Goal: Use online tool/utility: Utilize a website feature to perform a specific function

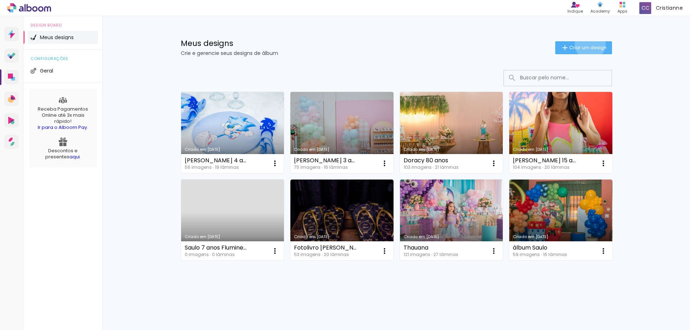
drag, startPoint x: 589, startPoint y: 44, endPoint x: 636, endPoint y: 135, distance: 102.2
click at [588, 45] on span "Criar um design" at bounding box center [587, 47] width 37 height 5
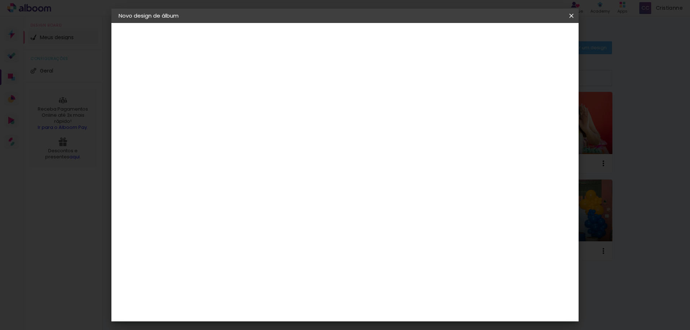
click at [236, 98] on input at bounding box center [236, 96] width 0 height 11
type input "[PERSON_NAME] 20x20cm - 10 laminas"
type paper-input "[PERSON_NAME] 20x20cm - 10 laminas"
drag, startPoint x: 559, startPoint y: 44, endPoint x: 554, endPoint y: 41, distance: 5.6
click at [267, 42] on header "Informações Dê um título ao seu álbum. Avançar" at bounding box center [236, 44] width 63 height 43
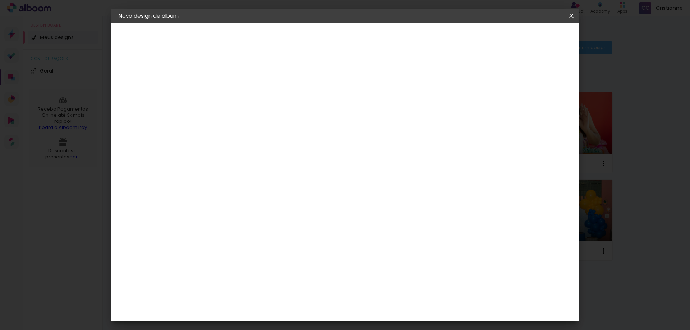
click at [310, 32] on paper-button "Avançar" at bounding box center [291, 38] width 35 height 12
drag, startPoint x: 337, startPoint y: 199, endPoint x: 354, endPoint y: 190, distance: 18.8
click at [276, 296] on div "Matias Encadernações" at bounding box center [253, 301] width 44 height 11
click at [0, 0] on slot "Avançar" at bounding box center [0, 0] width 0 height 0
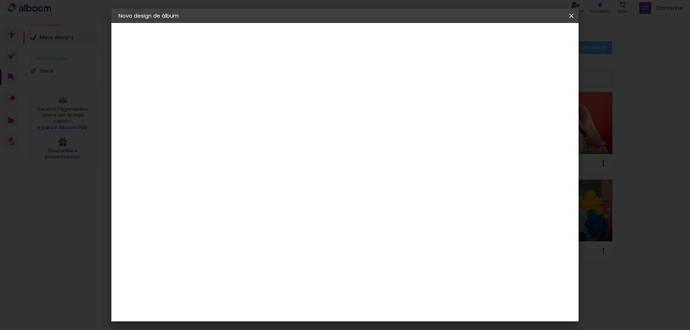
click at [264, 120] on input "text" at bounding box center [250, 125] width 28 height 11
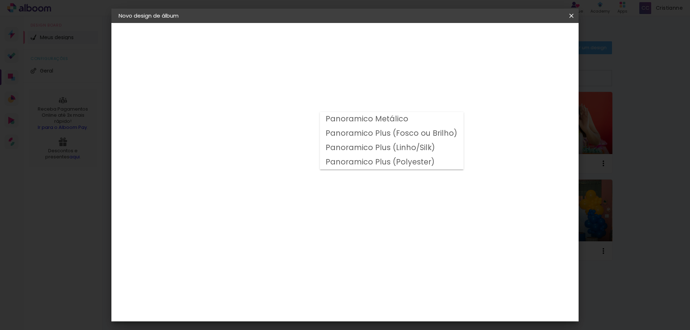
click at [0, 0] on slot "Panoramico Plus (Fosco ou Brilho)" at bounding box center [0, 0] width 0 height 0
type input "Panoramico Plus (Fosco ou Brilho)"
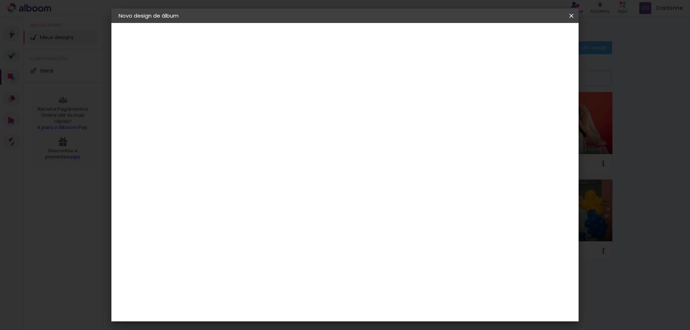
scroll to position [252, 0]
click at [285, 257] on span "20 × 20" at bounding box center [267, 266] width 33 height 19
click at [0, 0] on slot "Avançar" at bounding box center [0, 0] width 0 height 0
drag, startPoint x: 534, startPoint y: 78, endPoint x: 547, endPoint y: 55, distance: 26.7
click at [0, 0] on slot "Mostrar sangria" at bounding box center [0, 0] width 0 height 0
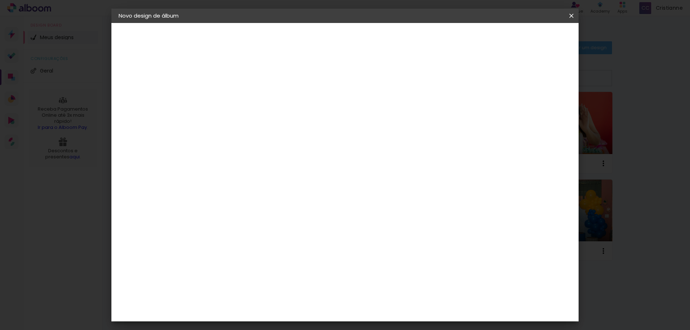
type paper-checkbox "on"
click at [534, 33] on paper-button "Iniciar design" at bounding box center [509, 38] width 47 height 12
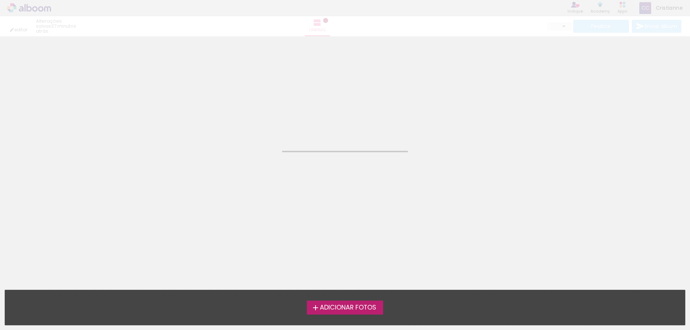
click at [358, 306] on span "Adicionar Fotos" at bounding box center [348, 308] width 56 height 6
click at [0, 0] on input "file" at bounding box center [0, 0] width 0 height 0
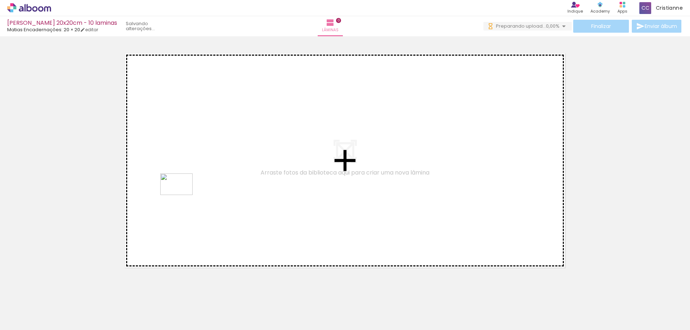
drag, startPoint x: 121, startPoint y: 311, endPoint x: 209, endPoint y: 284, distance: 91.5
click at [182, 194] on quentale-workspace at bounding box center [345, 165] width 690 height 330
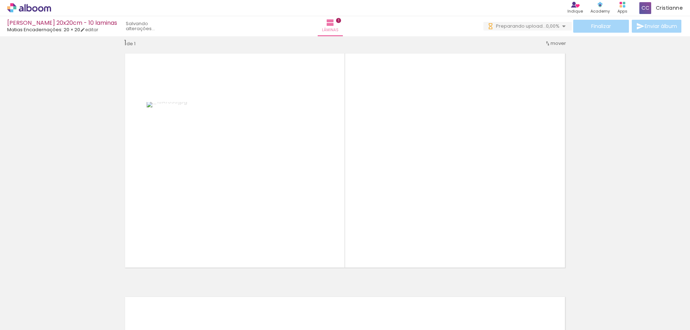
scroll to position [9, 0]
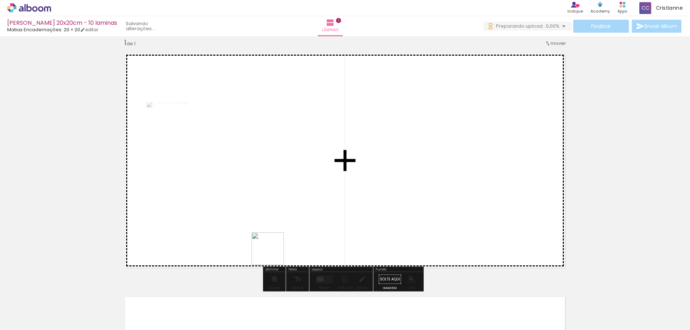
drag, startPoint x: 201, startPoint y: 307, endPoint x: 428, endPoint y: 214, distance: 244.5
click at [428, 214] on quentale-workspace at bounding box center [345, 165] width 690 height 330
drag, startPoint x: 235, startPoint y: 248, endPoint x: 163, endPoint y: 320, distance: 102.1
click at [274, 199] on quentale-workspace at bounding box center [345, 165] width 690 height 330
drag, startPoint x: 154, startPoint y: 314, endPoint x: 605, endPoint y: 163, distance: 474.8
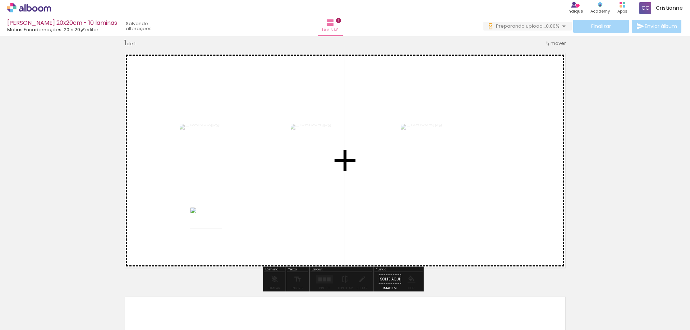
click at [227, 226] on quentale-workspace at bounding box center [345, 165] width 690 height 330
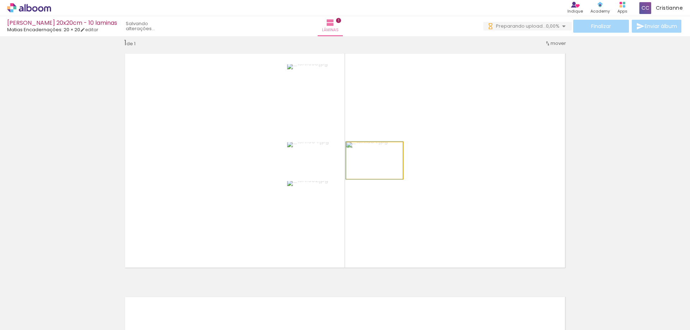
click at [381, 158] on quentale-photo at bounding box center [374, 160] width 57 height 37
drag, startPoint x: 387, startPoint y: 166, endPoint x: 576, endPoint y: 195, distance: 191.3
click at [200, 299] on quentale-workspace at bounding box center [345, 165] width 690 height 330
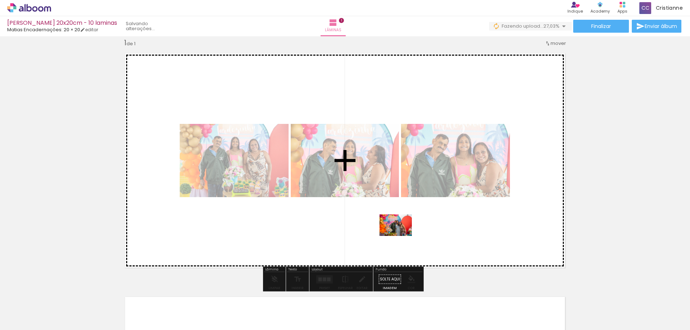
drag, startPoint x: 351, startPoint y: 314, endPoint x: 682, endPoint y: 180, distance: 357.0
click at [405, 235] on quentale-workspace at bounding box center [345, 165] width 690 height 330
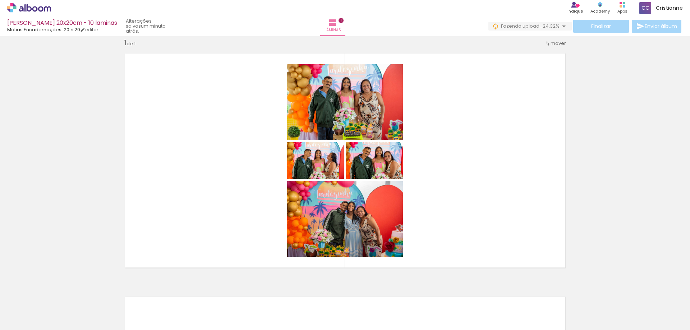
scroll to position [0, 0]
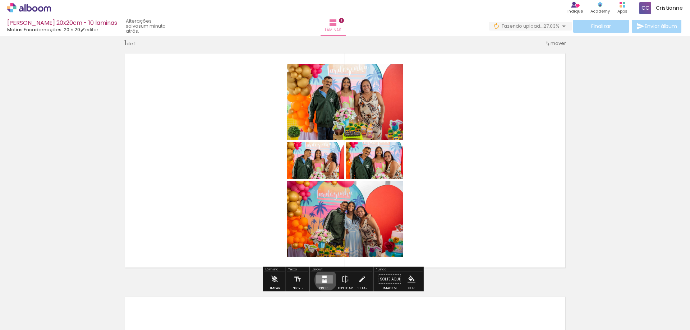
click at [324, 280] on quentale-layouter at bounding box center [324, 279] width 17 height 8
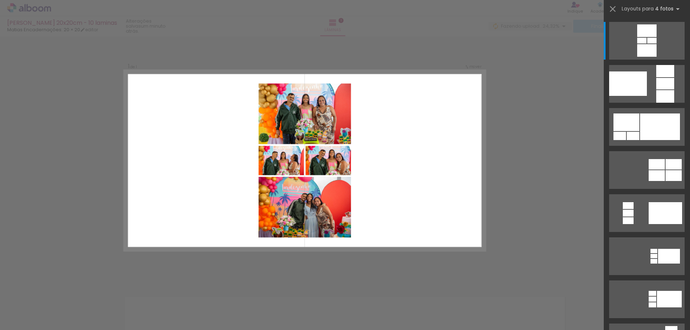
scroll to position [9, 0]
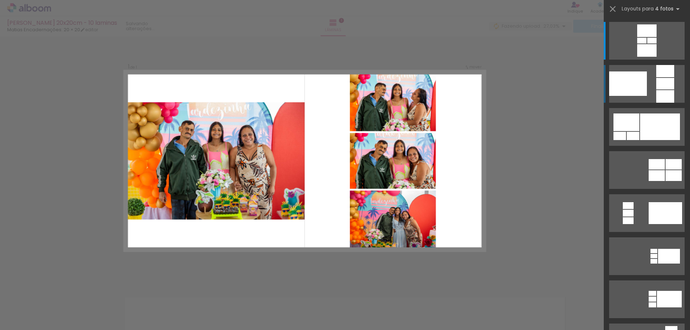
click at [660, 87] on div at bounding box center [665, 83] width 18 height 11
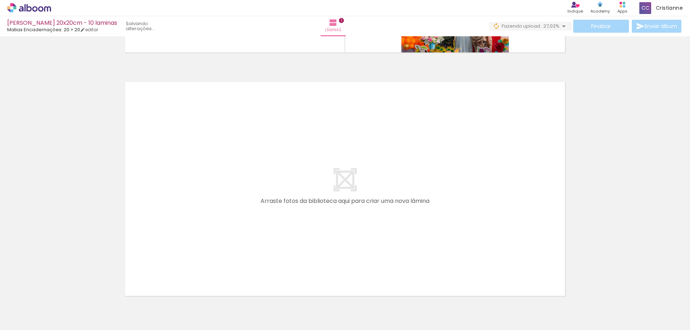
scroll to position [0, 860]
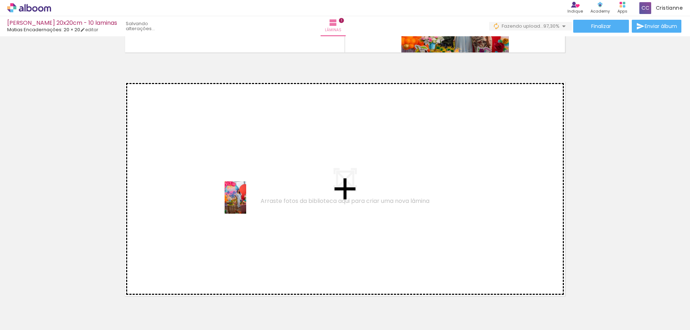
drag, startPoint x: 383, startPoint y: 311, endPoint x: 405, endPoint y: 321, distance: 24.1
click at [238, 197] on quentale-workspace at bounding box center [345, 165] width 690 height 330
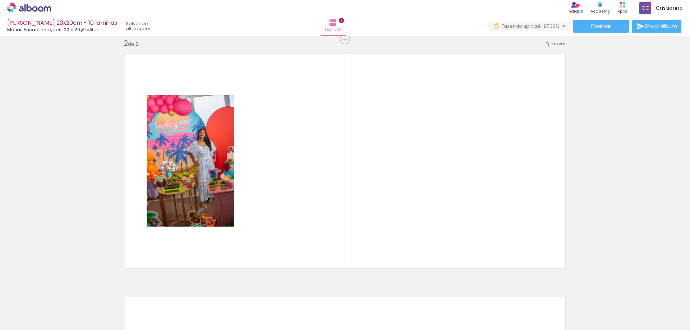
scroll to position [253, 0]
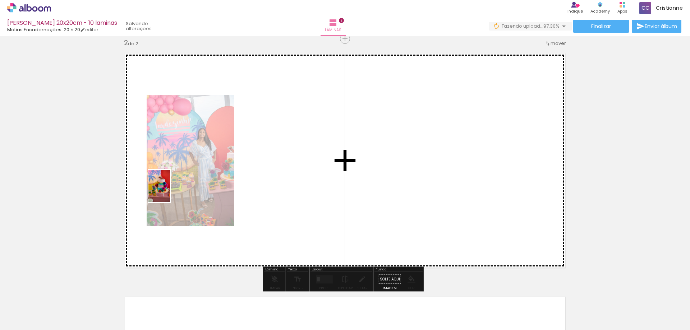
drag, startPoint x: 264, startPoint y: 315, endPoint x: 401, endPoint y: 315, distance: 136.9
click at [174, 191] on quentale-workspace at bounding box center [345, 165] width 690 height 330
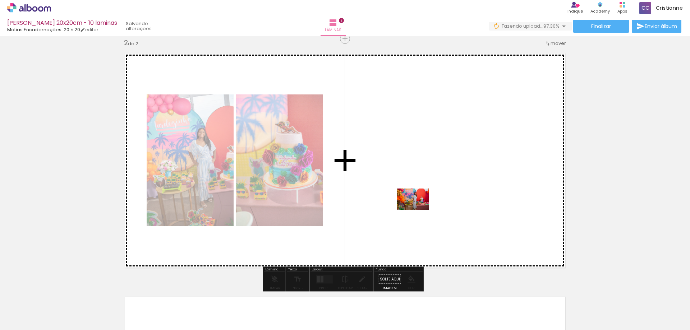
drag, startPoint x: 419, startPoint y: 313, endPoint x: 418, endPoint y: 210, distance: 102.8
click at [418, 210] on quentale-workspace at bounding box center [345, 165] width 690 height 330
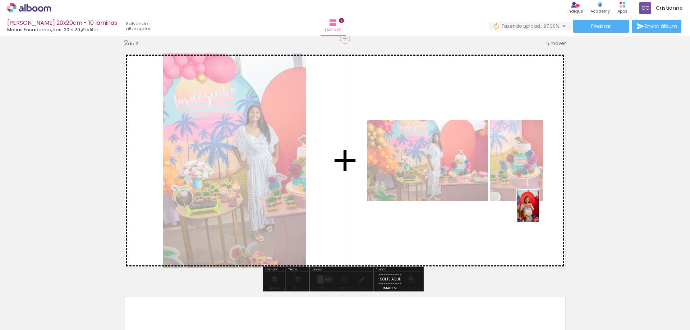
drag, startPoint x: 584, startPoint y: 319, endPoint x: 598, endPoint y: 257, distance: 64.1
click at [533, 204] on quentale-workspace at bounding box center [345, 165] width 690 height 330
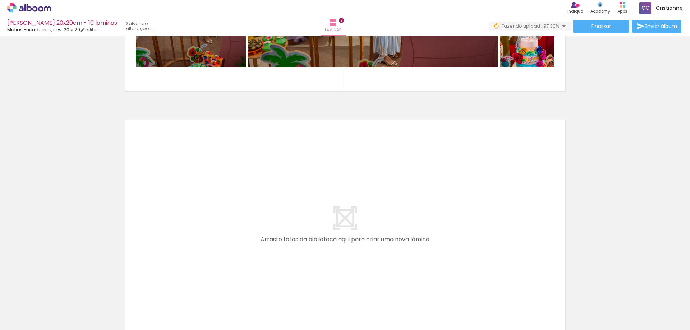
scroll to position [433, 0]
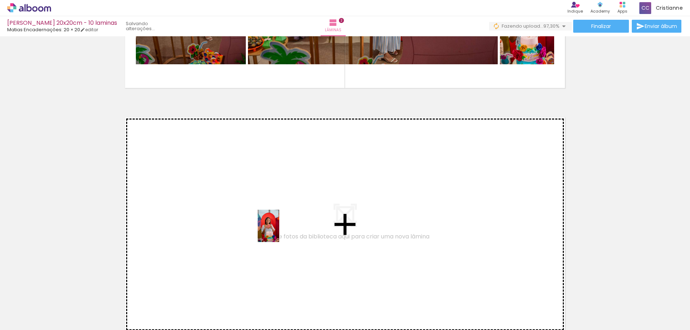
drag, startPoint x: 624, startPoint y: 310, endPoint x: 279, endPoint y: 231, distance: 353.5
click at [279, 231] on quentale-workspace at bounding box center [345, 165] width 690 height 330
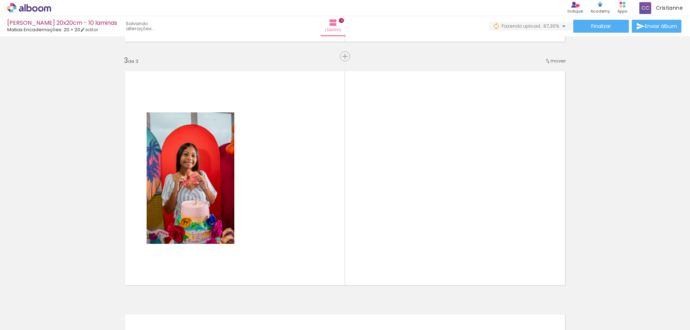
scroll to position [497, 0]
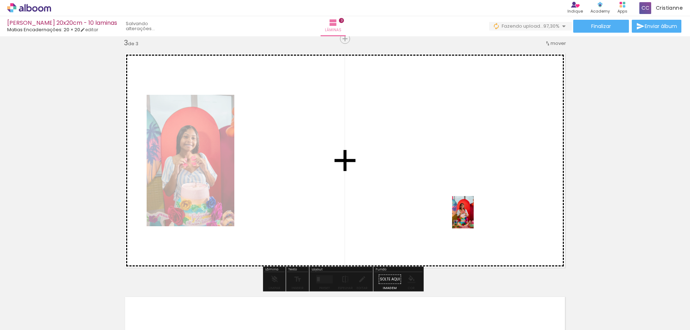
drag, startPoint x: 660, startPoint y: 320, endPoint x: 474, endPoint y: 218, distance: 212.9
click at [474, 218] on quentale-workspace at bounding box center [345, 165] width 690 height 330
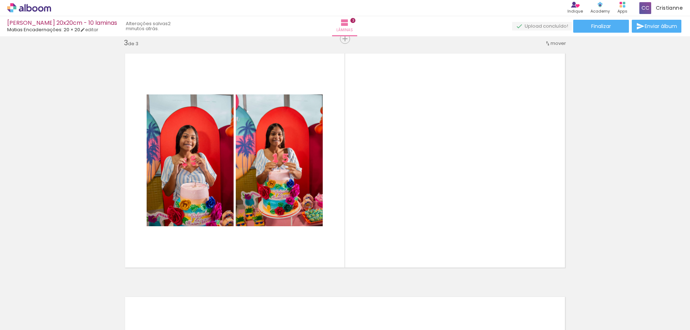
scroll to position [0, 860]
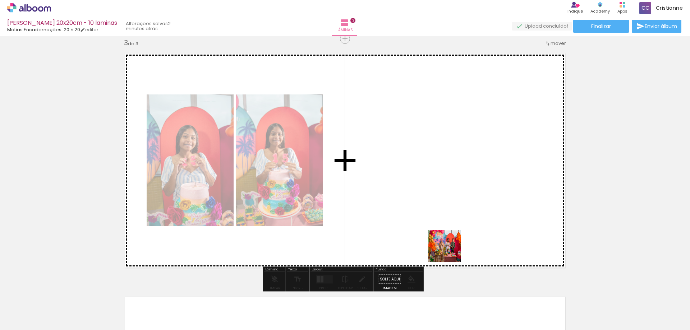
drag, startPoint x: 465, startPoint y: 313, endPoint x: 444, endPoint y: 218, distance: 97.3
click at [444, 218] on quentale-workspace at bounding box center [345, 165] width 690 height 330
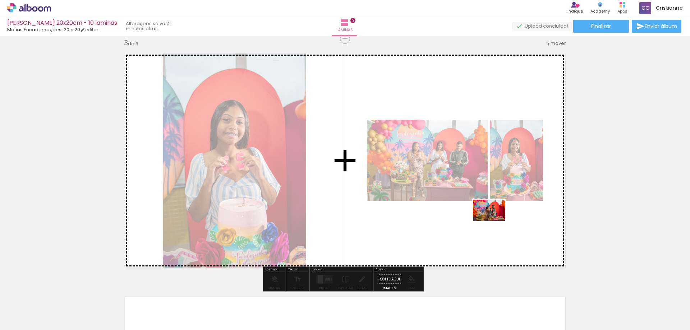
drag, startPoint x: 507, startPoint y: 317, endPoint x: 543, endPoint y: 329, distance: 38.1
click at [495, 221] on quentale-workspace at bounding box center [345, 165] width 690 height 330
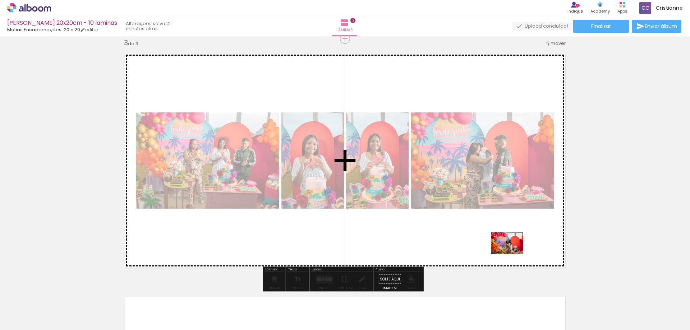
drag, startPoint x: 545, startPoint y: 313, endPoint x: 512, endPoint y: 254, distance: 67.9
click at [512, 254] on quentale-workspace at bounding box center [345, 165] width 690 height 330
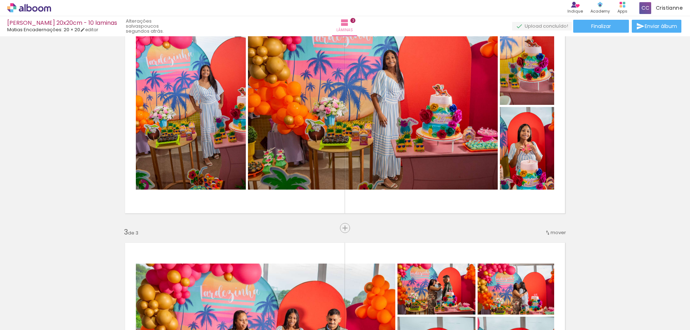
scroll to position [287, 0]
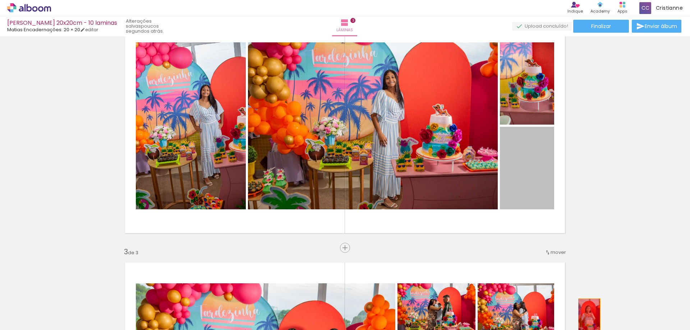
drag, startPoint x: 532, startPoint y: 173, endPoint x: 640, endPoint y: 163, distance: 107.5
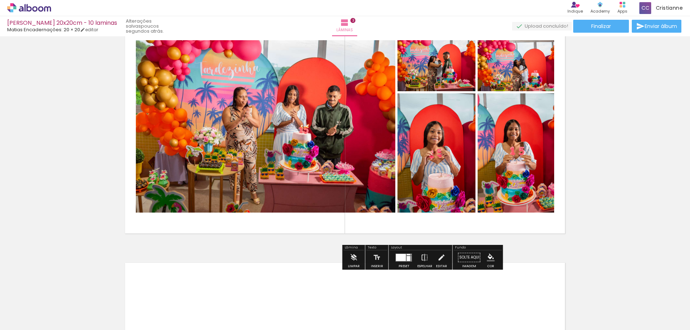
scroll to position [539, 0]
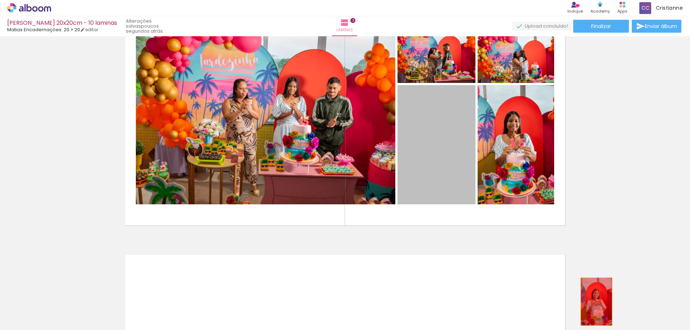
drag, startPoint x: 416, startPoint y: 160, endPoint x: 529, endPoint y: 166, distance: 112.6
click at [594, 302] on quentale-workspace at bounding box center [345, 165] width 690 height 330
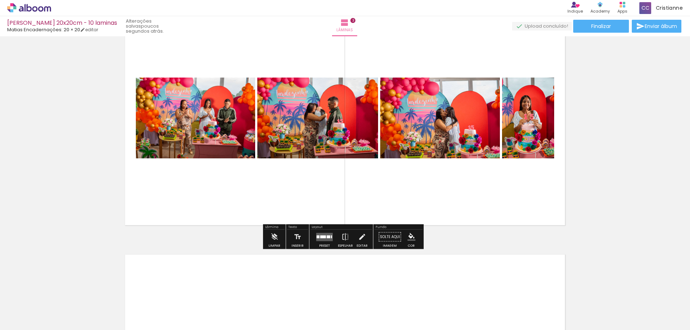
click at [528, 166] on quentale-layouter at bounding box center [344, 118] width 451 height 226
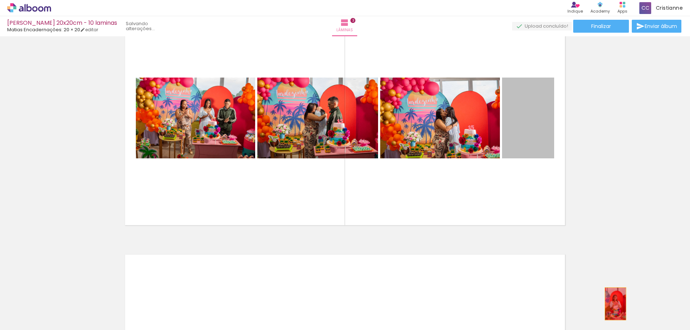
drag, startPoint x: 526, startPoint y: 136, endPoint x: 613, endPoint y: 304, distance: 189.0
click at [613, 304] on quentale-workspace at bounding box center [345, 165] width 690 height 330
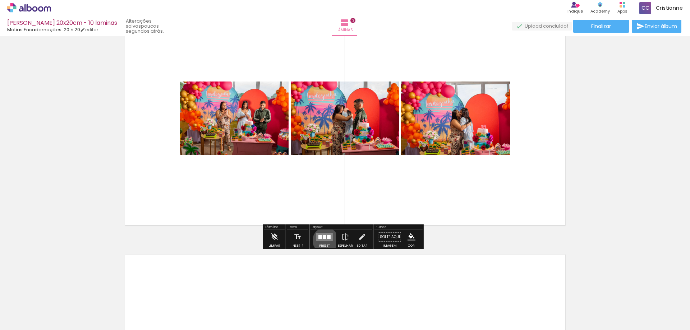
click at [324, 240] on quentale-layouter at bounding box center [324, 237] width 17 height 8
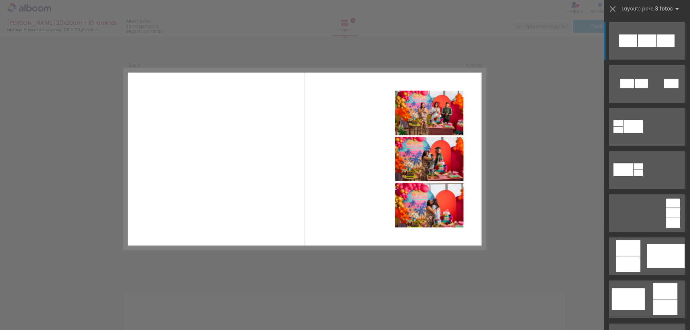
scroll to position [497, 0]
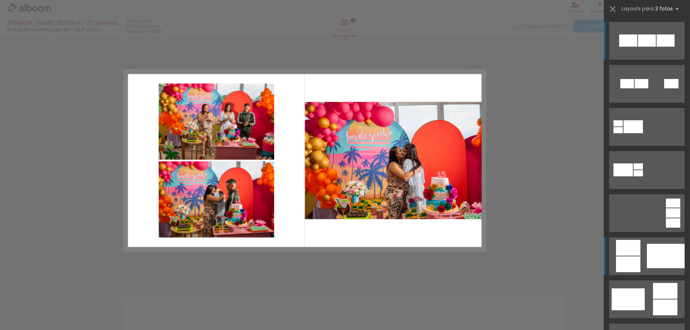
click at [665, 258] on div at bounding box center [666, 256] width 38 height 24
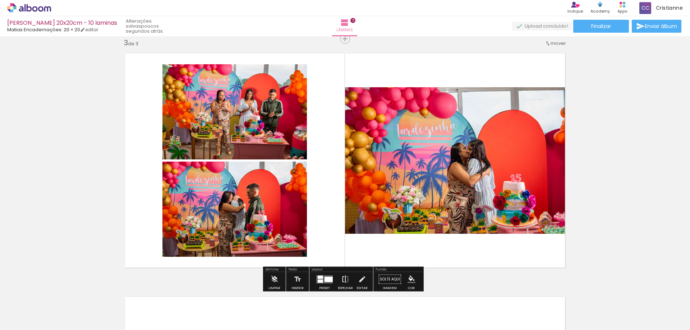
click at [345, 278] on iron-icon at bounding box center [345, 279] width 8 height 14
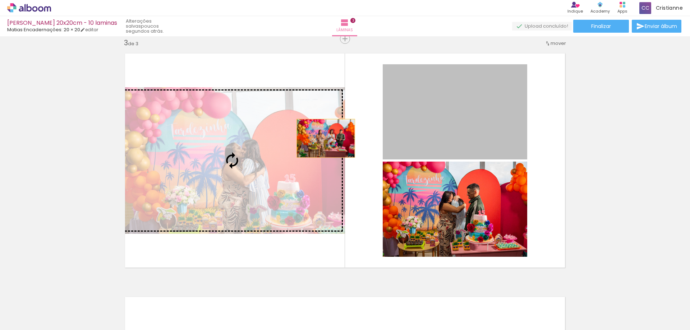
drag, startPoint x: 440, startPoint y: 127, endPoint x: 301, endPoint y: 147, distance: 139.8
click at [0, 0] on slot at bounding box center [0, 0] width 0 height 0
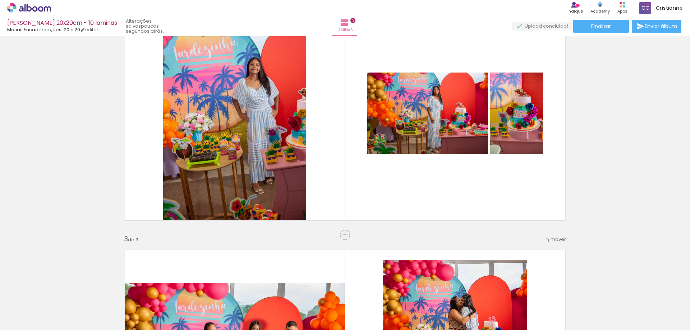
scroll to position [317, 0]
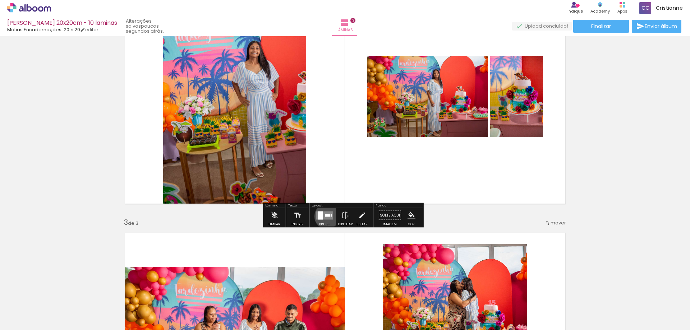
click at [325, 216] on div at bounding box center [327, 215] width 5 height 3
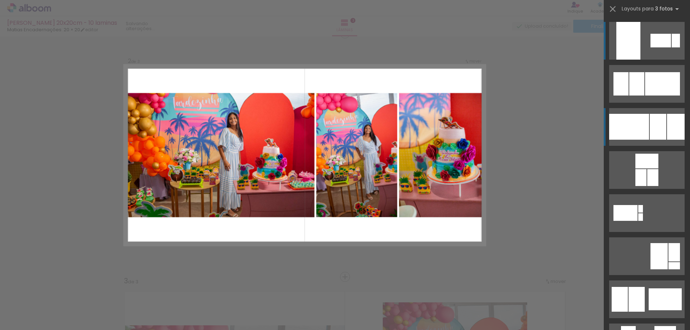
scroll to position [253, 0]
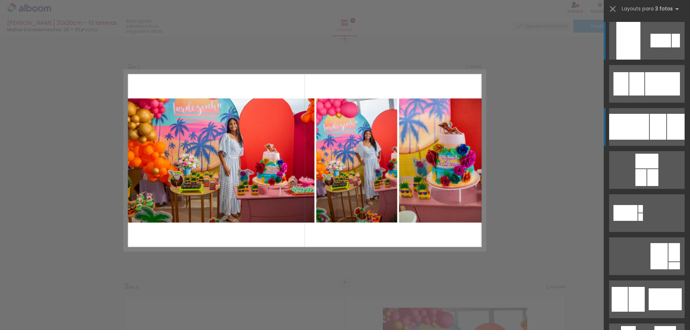
click at [661, 131] on div at bounding box center [658, 127] width 17 height 26
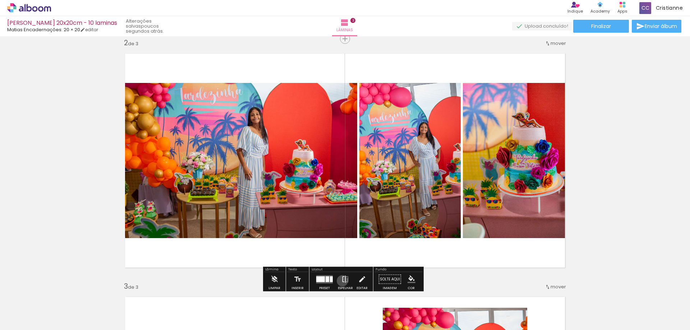
drag, startPoint x: 341, startPoint y: 281, endPoint x: 453, endPoint y: 250, distance: 116.4
click at [341, 281] on iron-icon at bounding box center [345, 279] width 8 height 14
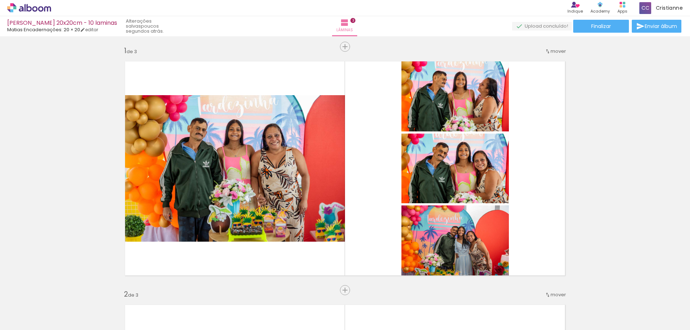
scroll to position [0, 0]
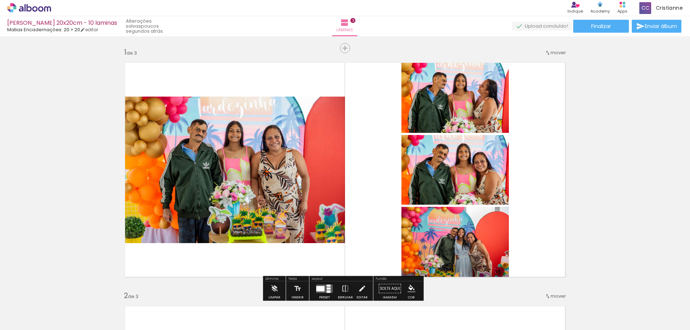
click at [556, 56] on span "mover" at bounding box center [557, 52] width 15 height 7
click at [548, 64] on paper-item "depois da 2" at bounding box center [537, 63] width 55 height 12
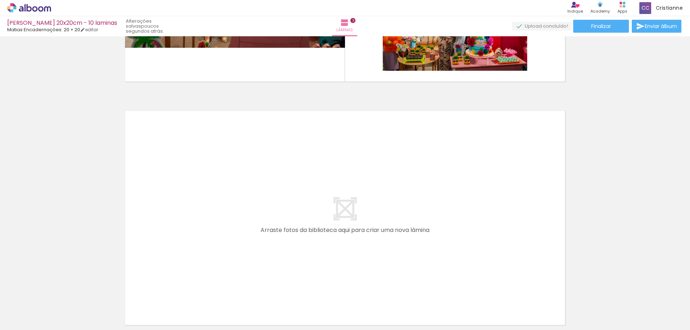
scroll to position [719, 0]
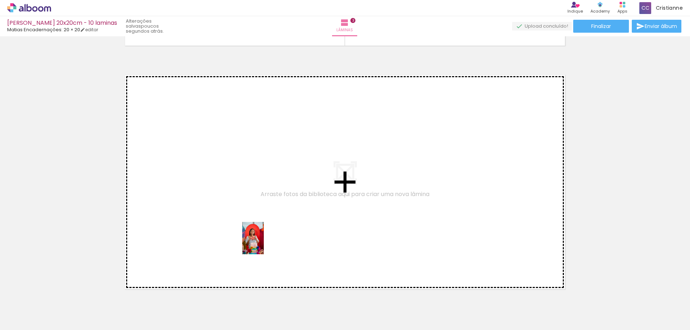
drag, startPoint x: 588, startPoint y: 306, endPoint x: 580, endPoint y: 300, distance: 10.7
click at [263, 243] on quentale-workspace at bounding box center [345, 165] width 690 height 330
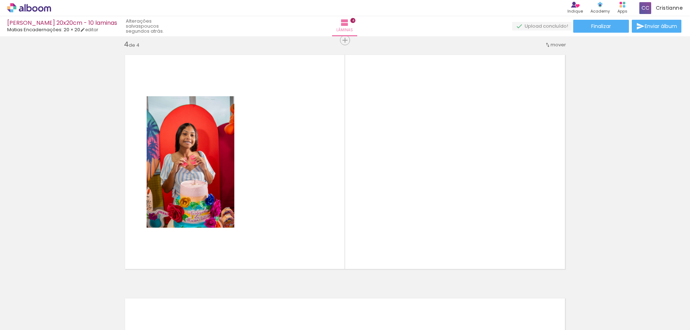
scroll to position [740, 0]
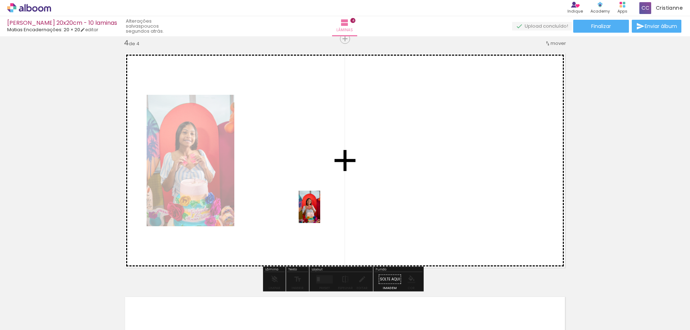
drag, startPoint x: 612, startPoint y: 309, endPoint x: 659, endPoint y: 291, distance: 50.2
click at [325, 213] on quentale-workspace at bounding box center [345, 165] width 690 height 330
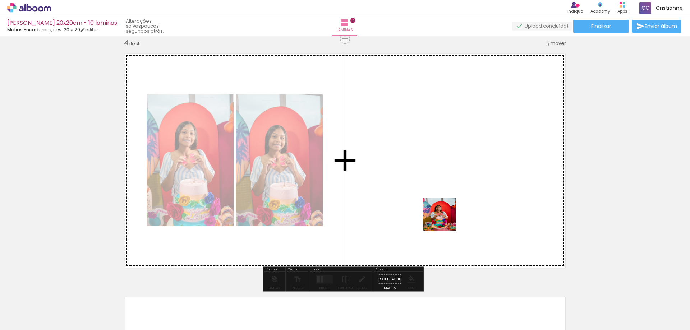
drag, startPoint x: 669, startPoint y: 315, endPoint x: 329, endPoint y: 320, distance: 340.3
click at [442, 218] on quentale-workspace at bounding box center [345, 165] width 690 height 330
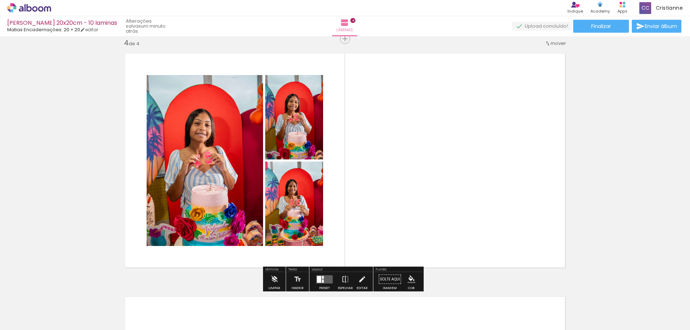
click at [327, 286] on quentale-thumb at bounding box center [338, 305] width 40 height 41
click at [327, 278] on quentale-layouter at bounding box center [324, 279] width 17 height 8
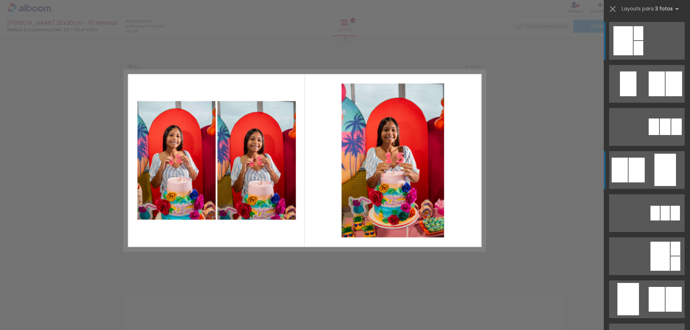
click at [658, 169] on div at bounding box center [665, 170] width 22 height 32
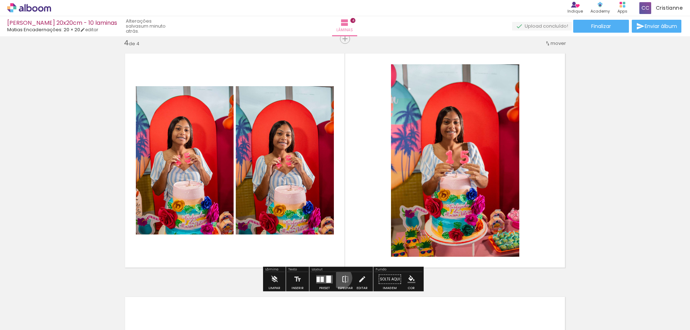
click at [341, 278] on iron-icon at bounding box center [345, 279] width 8 height 14
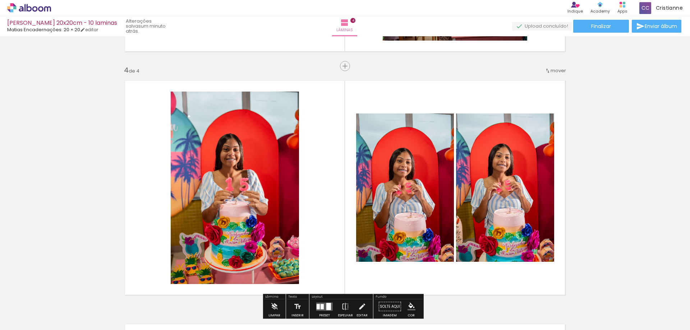
scroll to position [668, 0]
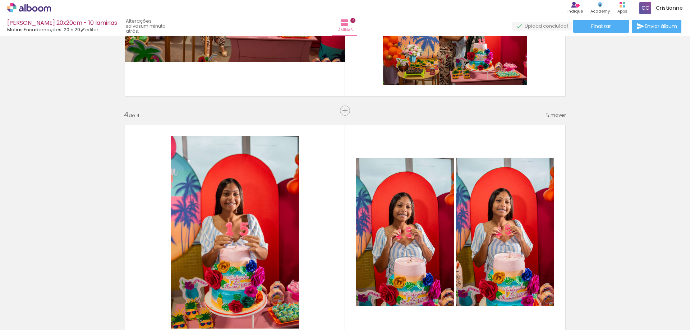
click at [552, 114] on span "mover" at bounding box center [557, 115] width 15 height 7
click at [552, 114] on paper-menu-button "mover antes da 1 antes da 2 antes da 3 Posição atual: 4" at bounding box center [555, 114] width 23 height 13
click at [552, 115] on span "mover" at bounding box center [557, 115] width 15 height 7
click at [537, 124] on span "2" at bounding box center [538, 126] width 4 height 12
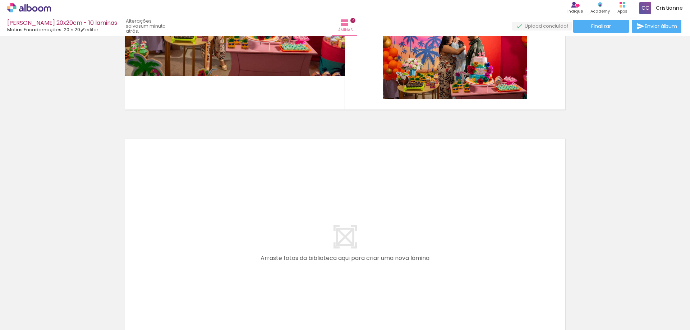
scroll to position [0, 670]
click at [420, 322] on div at bounding box center [408, 306] width 24 height 36
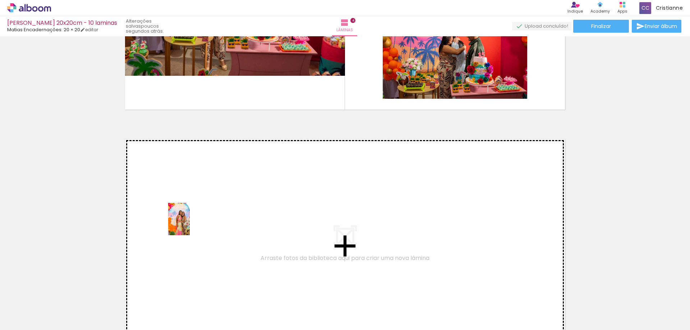
drag, startPoint x: 238, startPoint y: 314, endPoint x: 189, endPoint y: 224, distance: 102.4
click at [189, 224] on quentale-workspace at bounding box center [345, 165] width 690 height 330
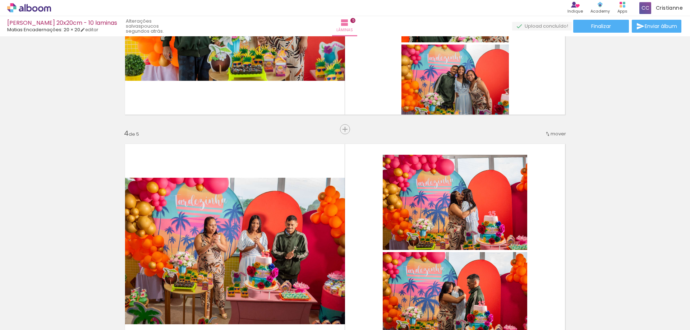
scroll to position [719, 0]
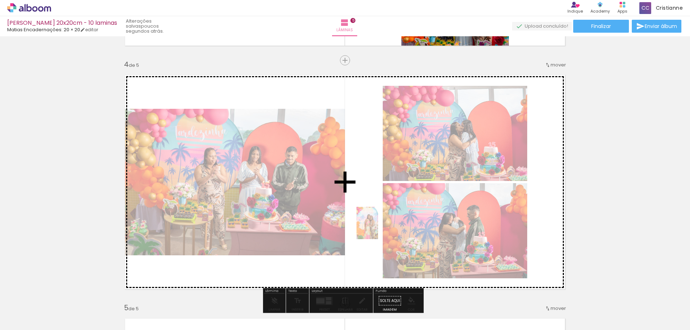
drag, startPoint x: 233, startPoint y: 314, endPoint x: 689, endPoint y: 216, distance: 466.6
click at [379, 228] on quentale-workspace at bounding box center [345, 165] width 690 height 330
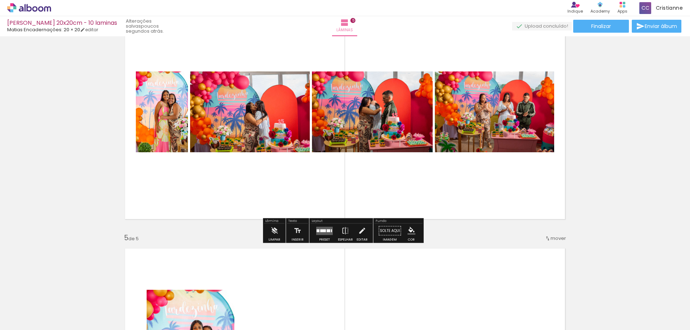
scroll to position [790, 0]
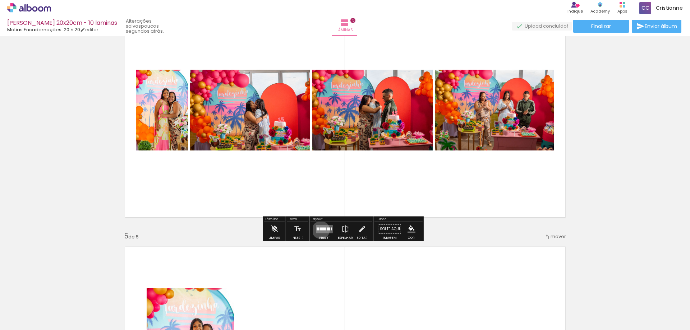
click at [320, 230] on div at bounding box center [323, 228] width 6 height 3
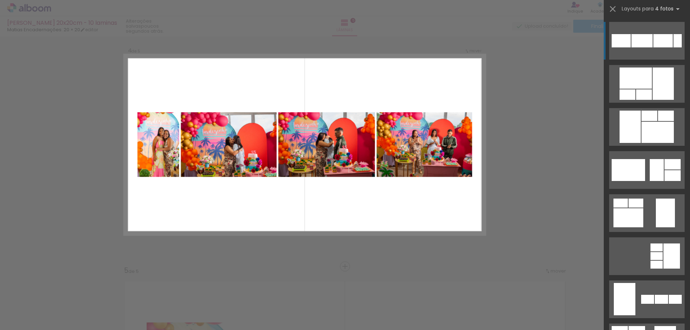
scroll to position [740, 0]
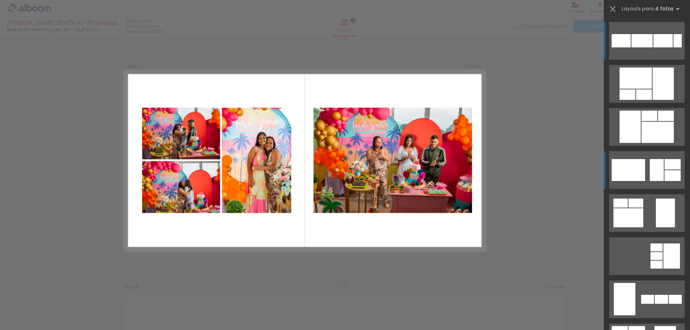
click at [654, 173] on div at bounding box center [657, 170] width 14 height 22
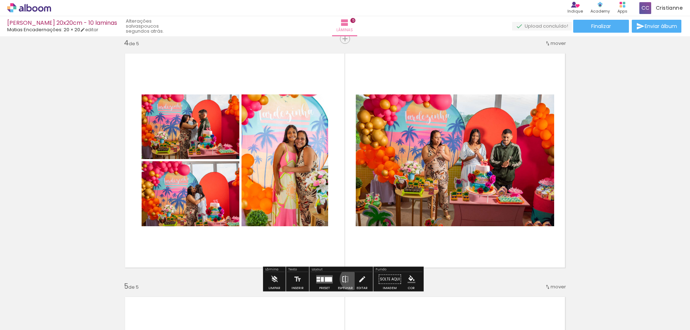
click at [349, 279] on paper-button "Espelhar" at bounding box center [345, 281] width 19 height 18
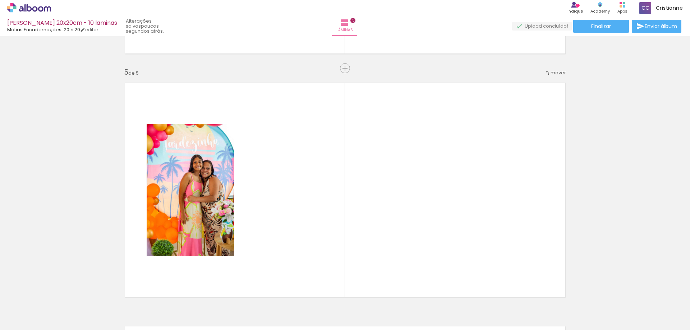
scroll to position [956, 0]
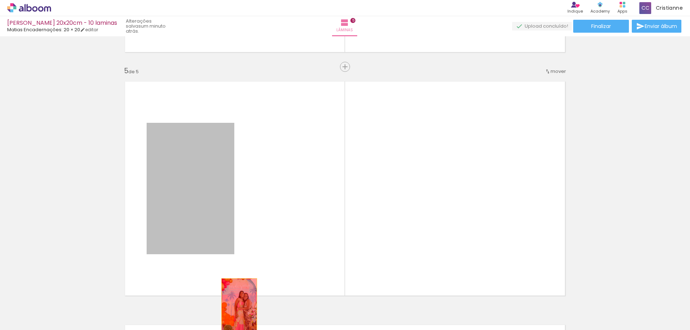
drag, startPoint x: 198, startPoint y: 183, endPoint x: 497, endPoint y: 200, distance: 299.8
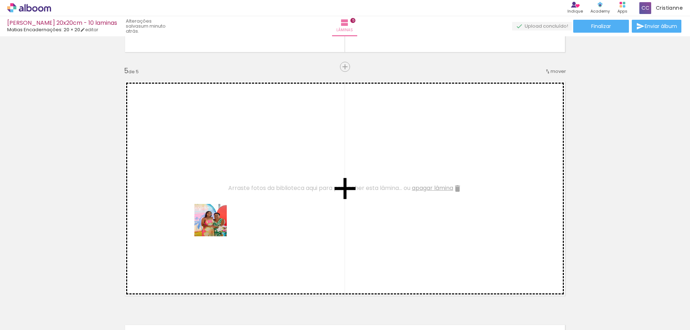
drag, startPoint x: 277, startPoint y: 316, endPoint x: 303, endPoint y: 317, distance: 26.6
click at [217, 226] on quentale-workspace at bounding box center [345, 165] width 690 height 330
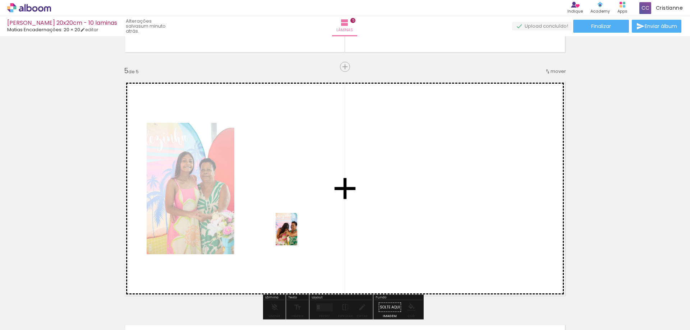
drag, startPoint x: 317, startPoint y: 318, endPoint x: 382, endPoint y: 330, distance: 65.5
click at [299, 236] on quentale-workspace at bounding box center [345, 165] width 690 height 330
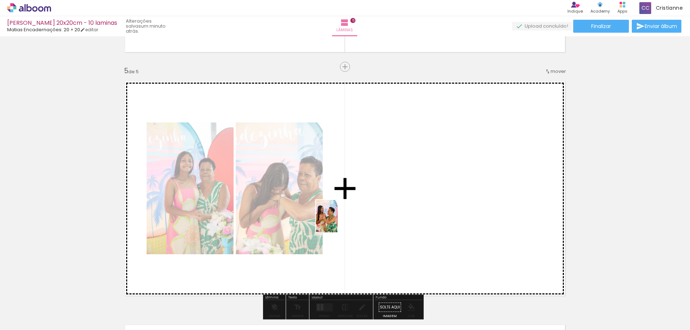
drag, startPoint x: 356, startPoint y: 317, endPoint x: 337, endPoint y: 222, distance: 97.3
click at [337, 222] on quentale-workspace at bounding box center [345, 165] width 690 height 330
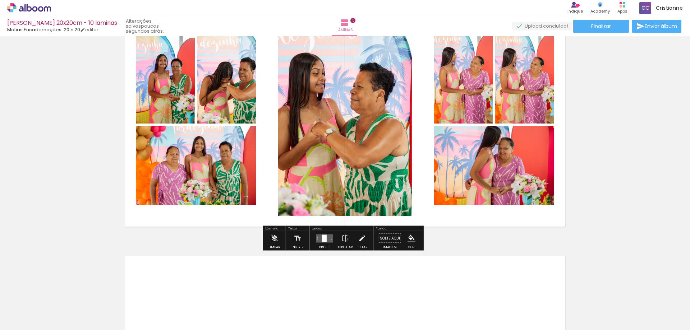
scroll to position [1028, 0]
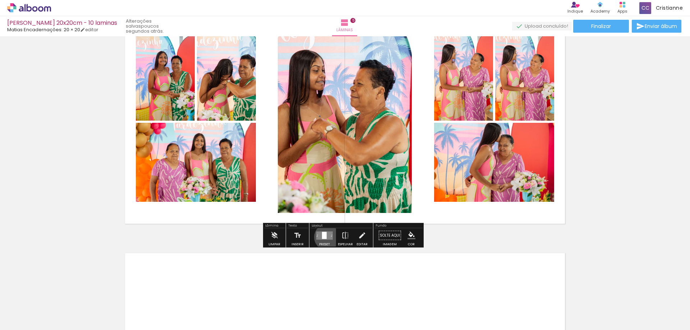
click at [326, 237] on quentale-layouter at bounding box center [324, 235] width 17 height 8
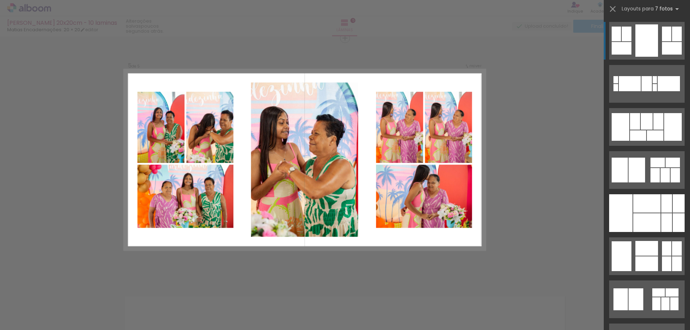
scroll to position [984, 0]
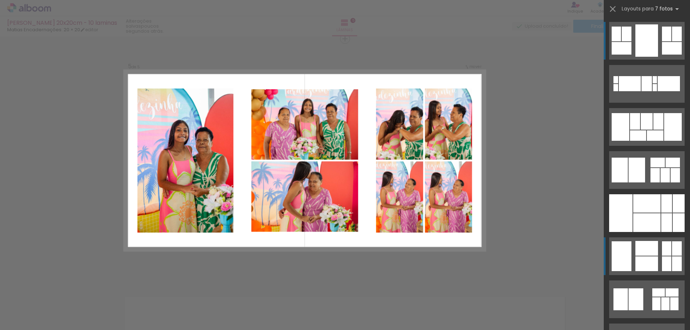
click at [648, 263] on div at bounding box center [646, 264] width 23 height 15
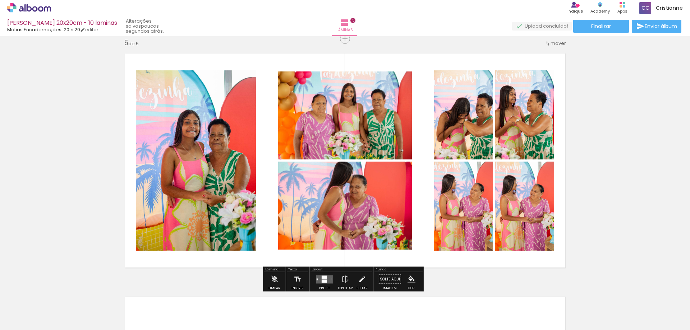
click at [319, 264] on quentale-layouter at bounding box center [344, 161] width 451 height 226
drag, startPoint x: 339, startPoint y: 278, endPoint x: 571, endPoint y: 238, distance: 235.1
click at [341, 277] on paper-button "Espelhar" at bounding box center [345, 281] width 19 height 18
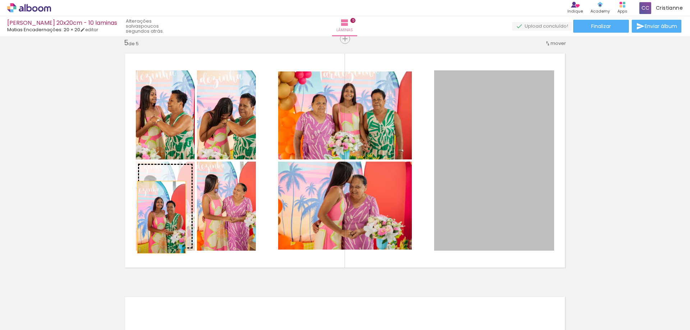
drag, startPoint x: 494, startPoint y: 212, endPoint x: 159, endPoint y: 217, distance: 335.6
click at [0, 0] on slot at bounding box center [0, 0] width 0 height 0
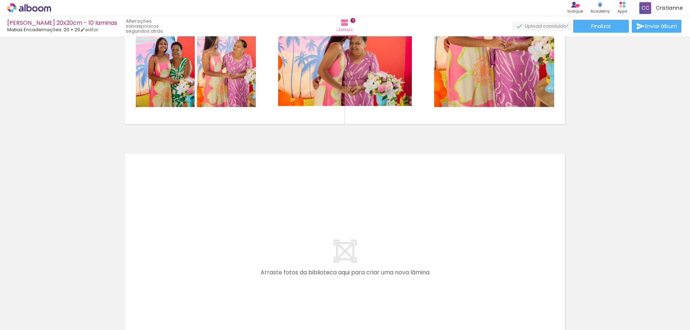
scroll to position [0, 608]
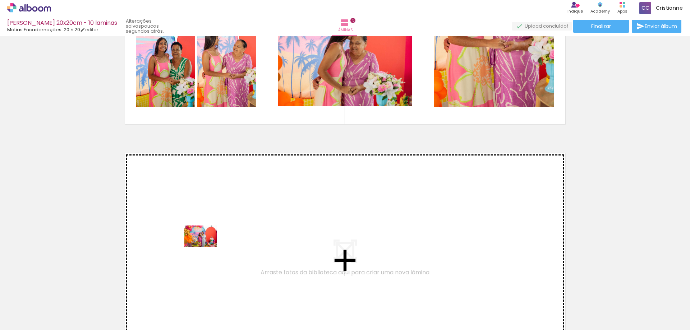
drag, startPoint x: 552, startPoint y: 313, endPoint x: 357, endPoint y: 328, distance: 196.0
click at [209, 249] on quentale-workspace at bounding box center [345, 165] width 690 height 330
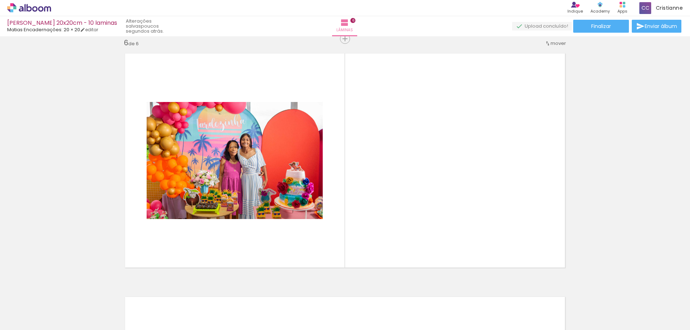
scroll to position [0, 369]
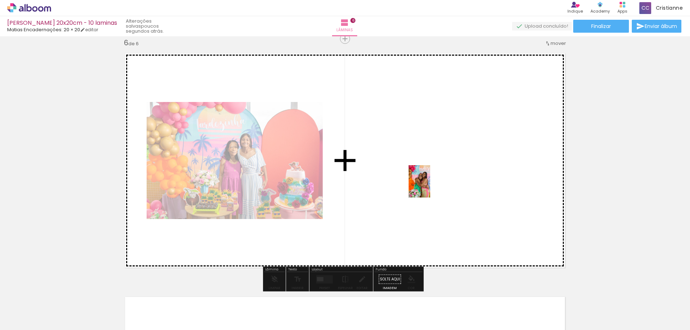
drag, startPoint x: 348, startPoint y: 318, endPoint x: 347, endPoint y: 312, distance: 6.3
click at [446, 184] on quentale-workspace at bounding box center [345, 165] width 690 height 330
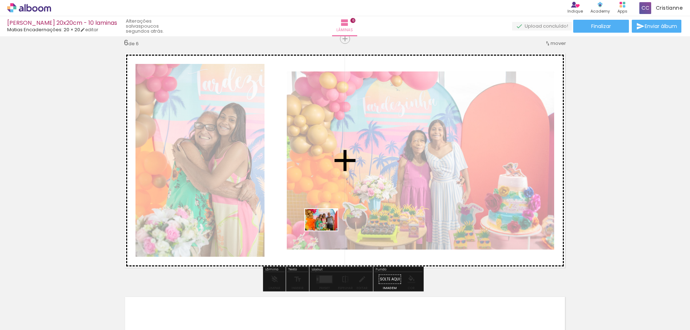
drag, startPoint x: 312, startPoint y: 316, endPoint x: 610, endPoint y: 161, distance: 335.2
click at [329, 224] on quentale-workspace at bounding box center [345, 165] width 690 height 330
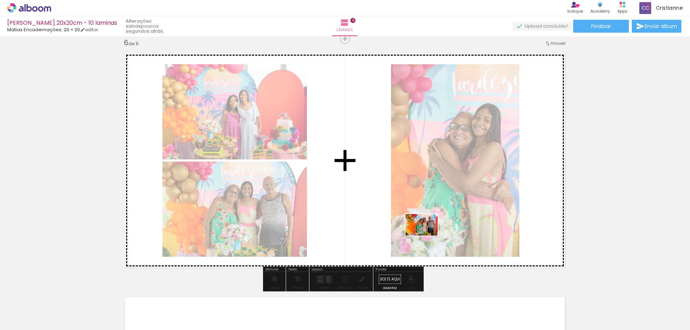
drag, startPoint x: 271, startPoint y: 314, endPoint x: 427, endPoint y: 236, distance: 174.2
click at [427, 236] on quentale-workspace at bounding box center [345, 165] width 690 height 330
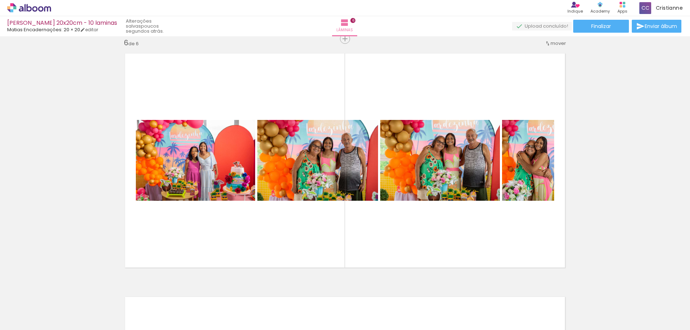
scroll to position [0, 0]
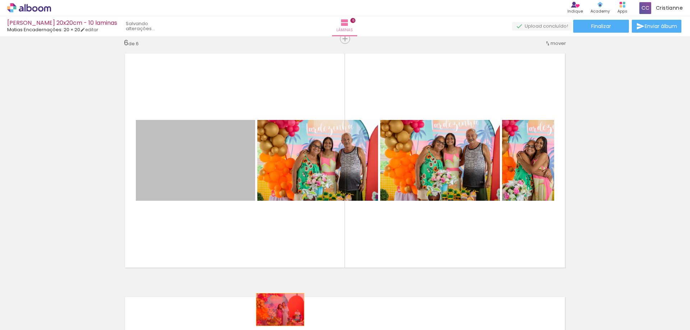
drag, startPoint x: 224, startPoint y: 185, endPoint x: 612, endPoint y: 160, distance: 388.9
click at [276, 310] on quentale-workspace at bounding box center [345, 165] width 690 height 330
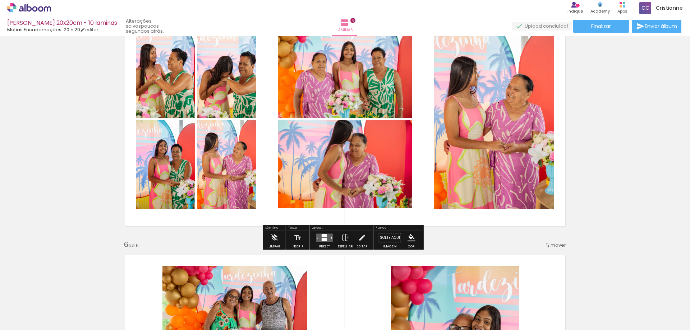
scroll to position [1084, 0]
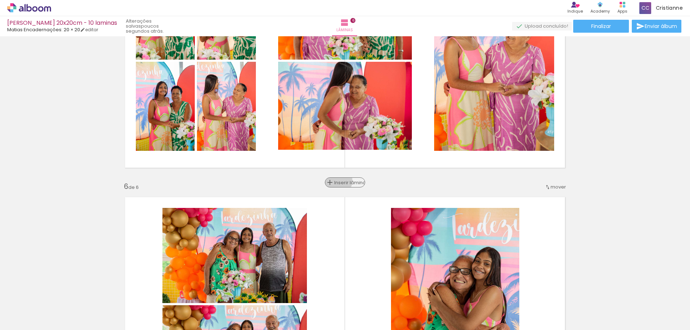
click at [339, 181] on span "Inserir lâmina" at bounding box center [348, 182] width 28 height 5
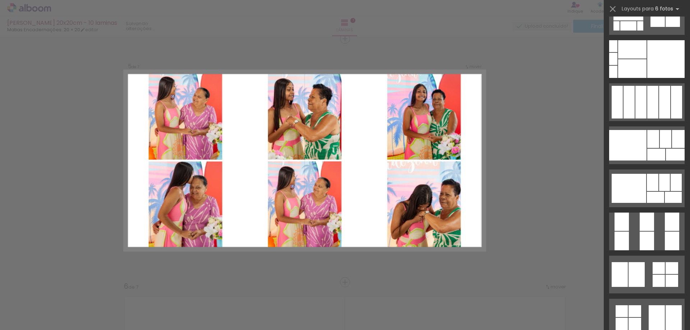
scroll to position [7581, 0]
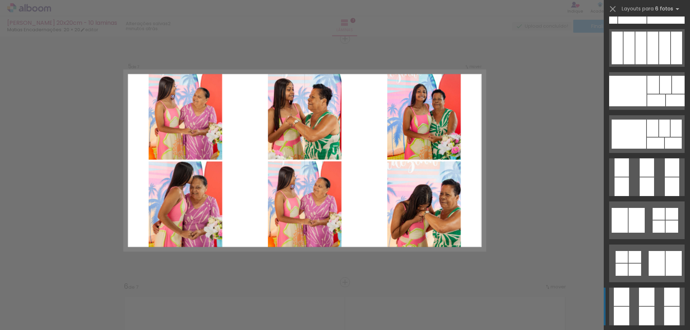
click at [645, 308] on div at bounding box center [646, 316] width 15 height 19
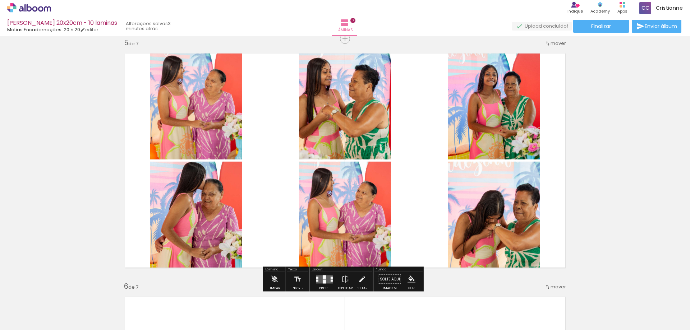
click at [323, 281] on div at bounding box center [324, 282] width 3 height 4
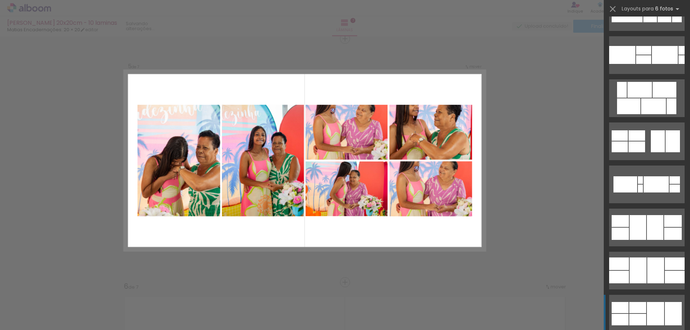
scroll to position [12475, 0]
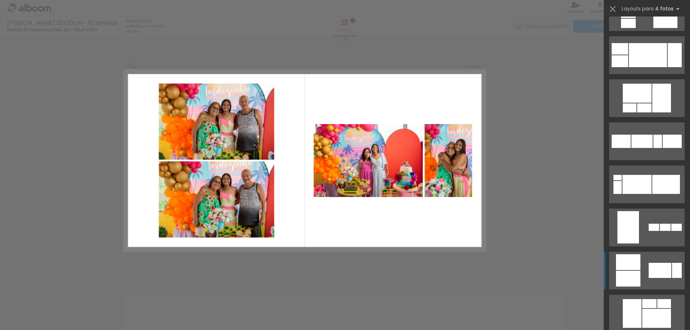
scroll to position [970, 0]
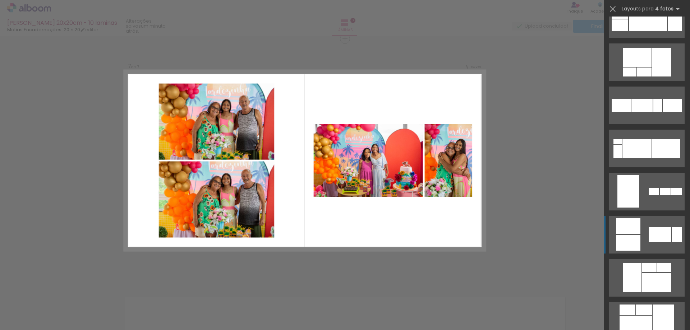
click at [658, 241] on div at bounding box center [660, 234] width 23 height 15
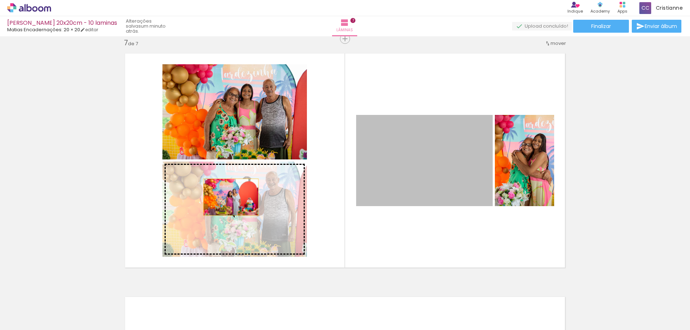
drag, startPoint x: 410, startPoint y: 172, endPoint x: 384, endPoint y: 161, distance: 28.2
click at [0, 0] on slot at bounding box center [0, 0] width 0 height 0
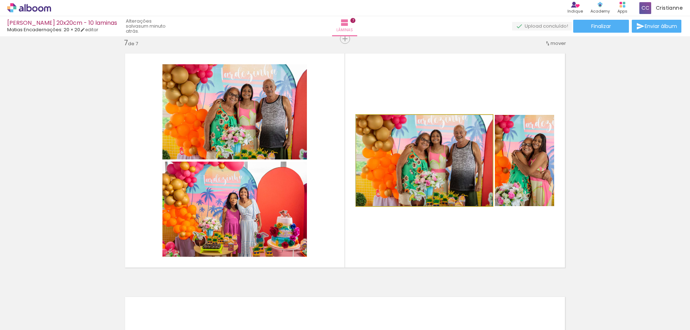
click at [456, 175] on quentale-photo at bounding box center [424, 160] width 137 height 91
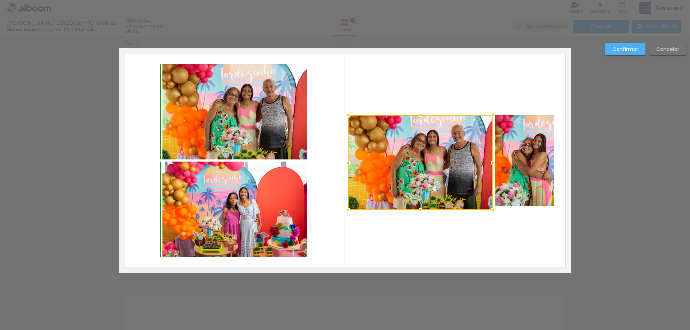
drag, startPoint x: 354, startPoint y: 208, endPoint x: 345, endPoint y: 212, distance: 9.2
click at [345, 212] on div at bounding box center [348, 210] width 14 height 14
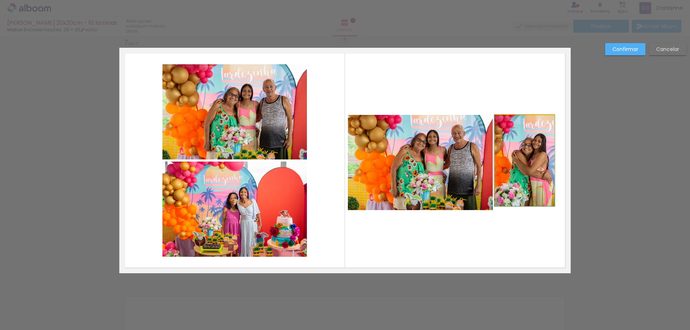
click at [516, 194] on quentale-photo at bounding box center [524, 160] width 59 height 91
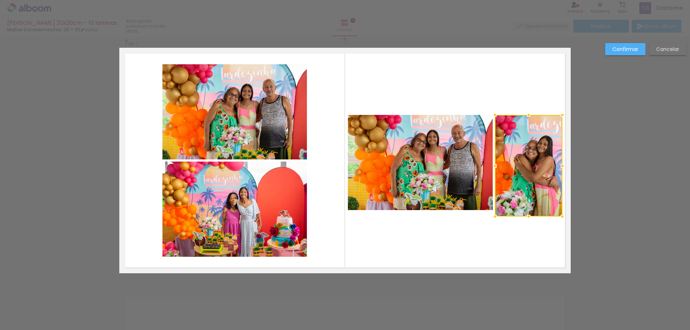
drag, startPoint x: 551, startPoint y: 207, endPoint x: 559, endPoint y: 218, distance: 13.3
click at [559, 218] on div at bounding box center [562, 216] width 14 height 14
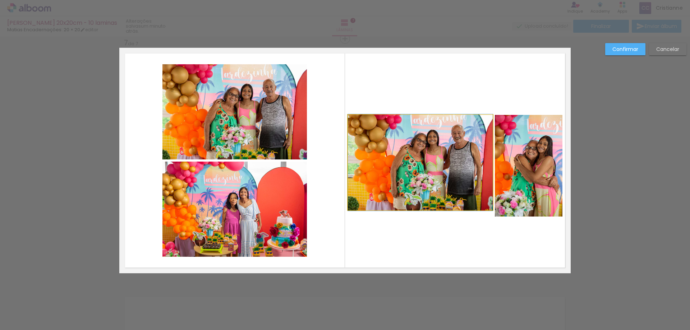
click at [431, 179] on quentale-photo at bounding box center [420, 162] width 145 height 95
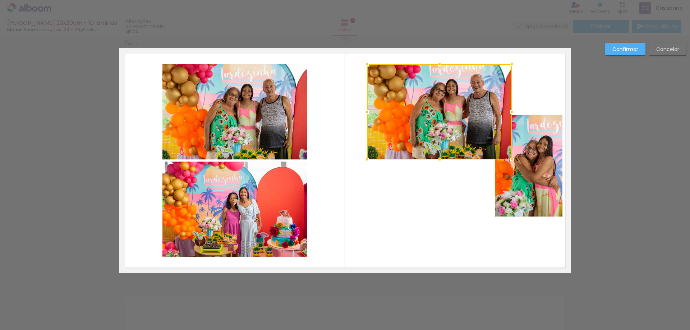
drag, startPoint x: 435, startPoint y: 171, endPoint x: 491, endPoint y: 182, distance: 57.1
click at [450, 127] on div at bounding box center [439, 111] width 145 height 95
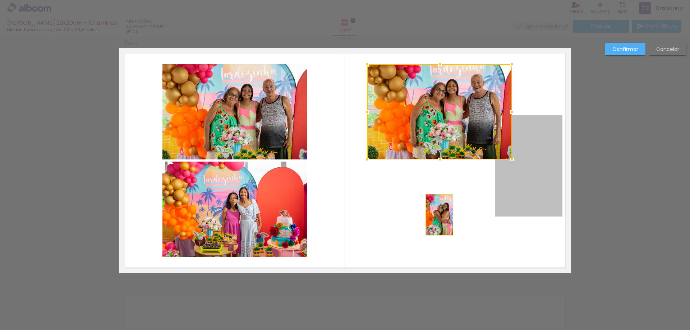
drag, startPoint x: 523, startPoint y: 202, endPoint x: 494, endPoint y: 226, distance: 38.0
click at [437, 215] on quentale-layouter at bounding box center [344, 161] width 451 height 226
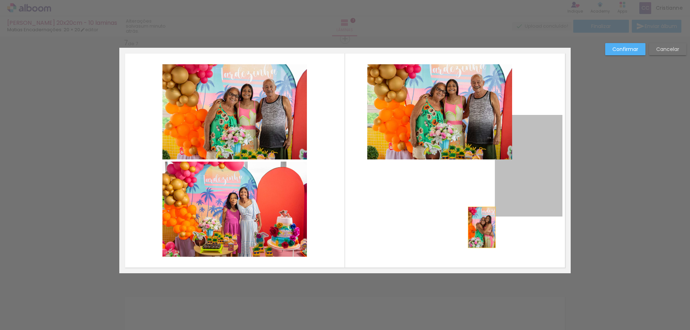
drag, startPoint x: 529, startPoint y: 151, endPoint x: 479, endPoint y: 226, distance: 90.4
click at [479, 227] on quentale-layouter at bounding box center [344, 161] width 451 height 226
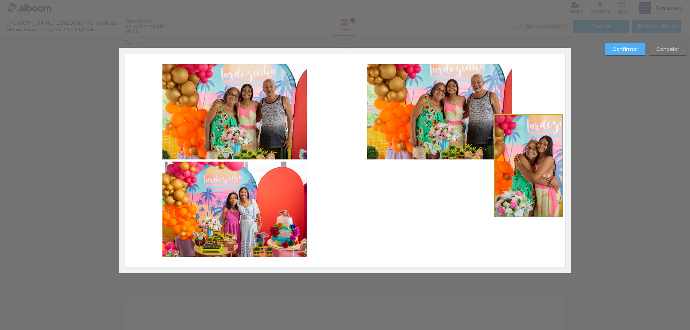
click at [527, 185] on quentale-photo at bounding box center [529, 166] width 68 height 102
click at [527, 185] on div at bounding box center [529, 166] width 68 height 102
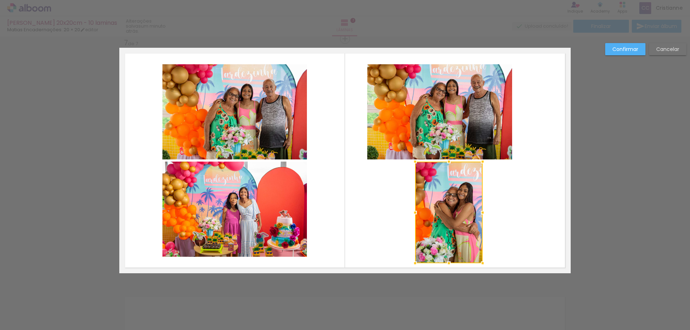
drag, startPoint x: 528, startPoint y: 184, endPoint x: 461, endPoint y: 233, distance: 82.8
click at [447, 231] on div at bounding box center [449, 213] width 68 height 102
click at [515, 233] on quentale-layouter at bounding box center [344, 161] width 451 height 226
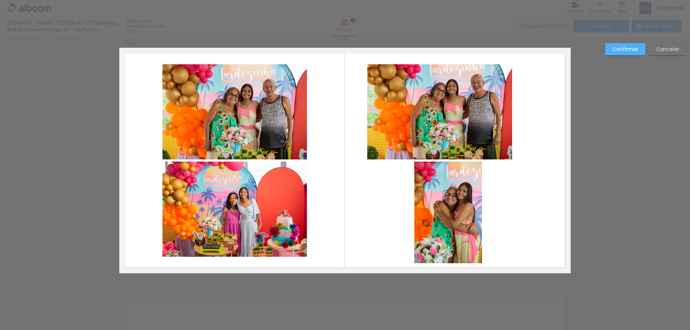
click at [467, 220] on quentale-photo at bounding box center [448, 213] width 68 height 102
click at [527, 214] on quentale-layouter at bounding box center [344, 161] width 451 height 226
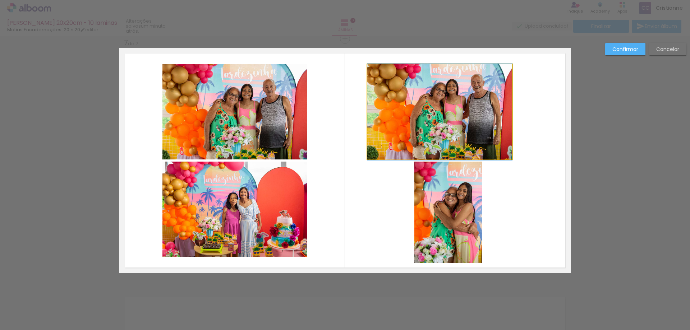
drag, startPoint x: 485, startPoint y: 136, endPoint x: 461, endPoint y: 126, distance: 25.8
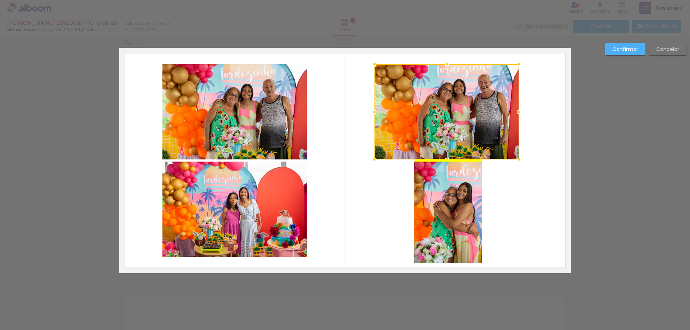
drag, startPoint x: 458, startPoint y: 125, endPoint x: 466, endPoint y: 125, distance: 7.2
click at [466, 125] on div at bounding box center [446, 111] width 145 height 95
click at [532, 194] on quentale-layouter at bounding box center [344, 161] width 451 height 226
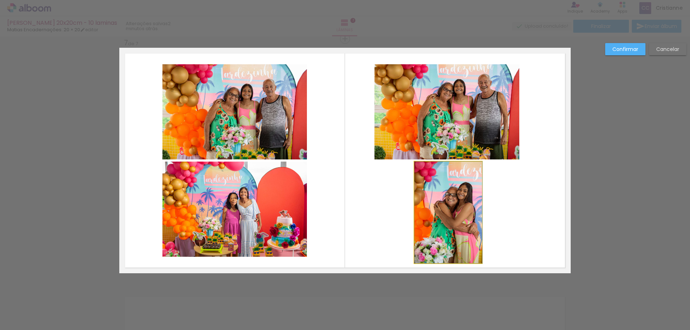
drag, startPoint x: 460, startPoint y: 214, endPoint x: 465, endPoint y: 214, distance: 5.0
click at [548, 220] on quentale-layouter at bounding box center [344, 161] width 451 height 226
click at [0, 0] on slot "Confirmar" at bounding box center [0, 0] width 0 height 0
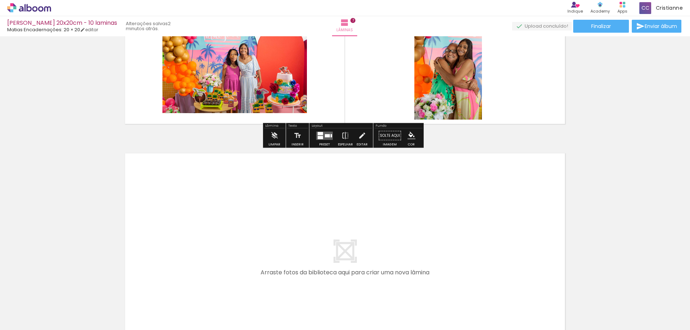
scroll to position [1651, 0]
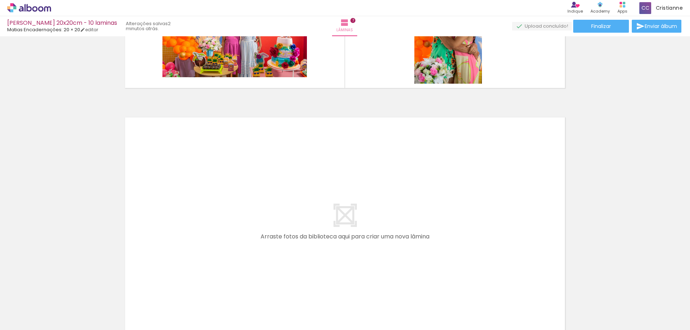
click at [501, 324] on quentale-thumb at bounding box center [499, 305] width 40 height 41
drag, startPoint x: 501, startPoint y: 324, endPoint x: 534, endPoint y: 330, distance: 33.6
click at [59, 328] on iron-horizontal-list at bounding box center [52, 307] width 14 height 45
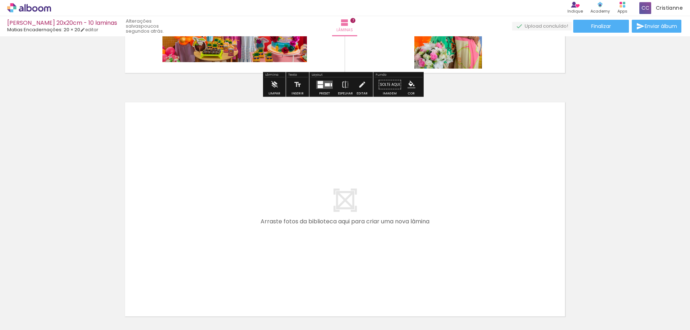
scroll to position [1687, 0]
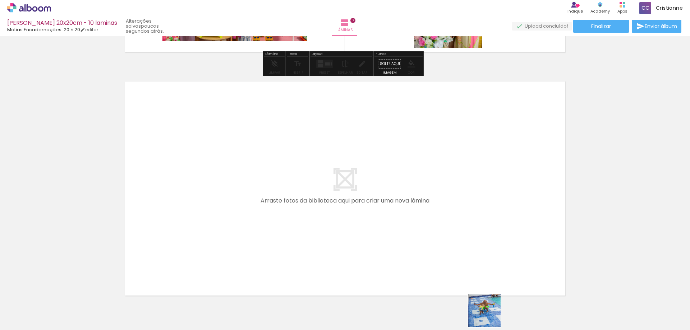
drag, startPoint x: 489, startPoint y: 309, endPoint x: 493, endPoint y: 326, distance: 17.6
click at [59, 326] on iron-horizontal-list at bounding box center [52, 307] width 14 height 45
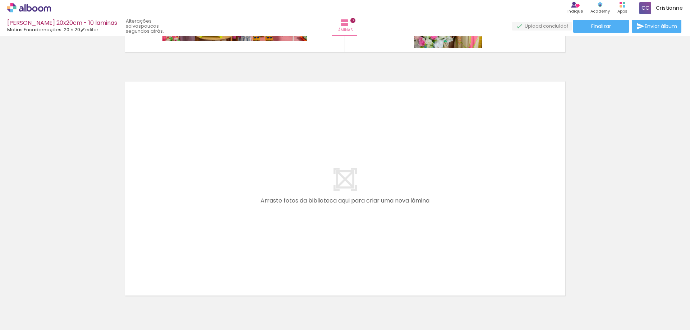
scroll to position [0, 0]
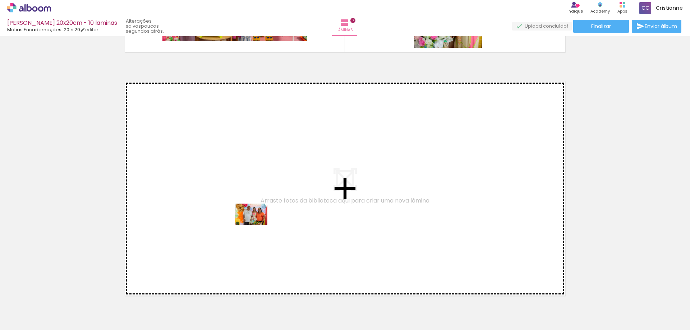
drag, startPoint x: 587, startPoint y: 313, endPoint x: 241, endPoint y: 223, distance: 357.2
click at [241, 223] on quentale-workspace at bounding box center [345, 165] width 690 height 330
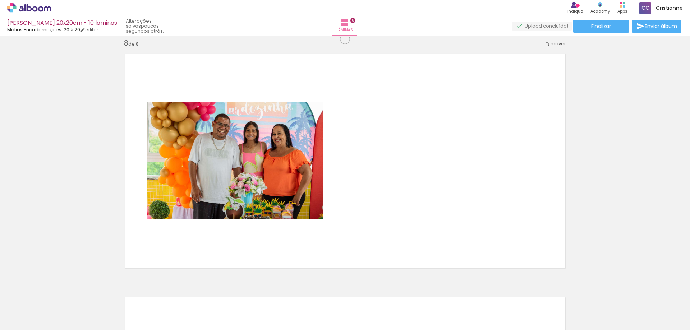
scroll to position [1715, 0]
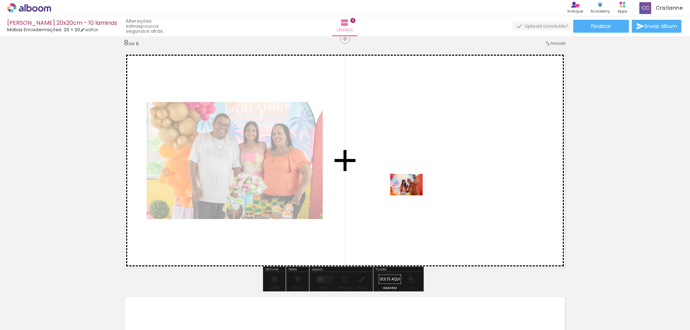
drag, startPoint x: 81, startPoint y: 308, endPoint x: 424, endPoint y: 193, distance: 361.9
click at [424, 193] on quentale-workspace at bounding box center [345, 165] width 690 height 330
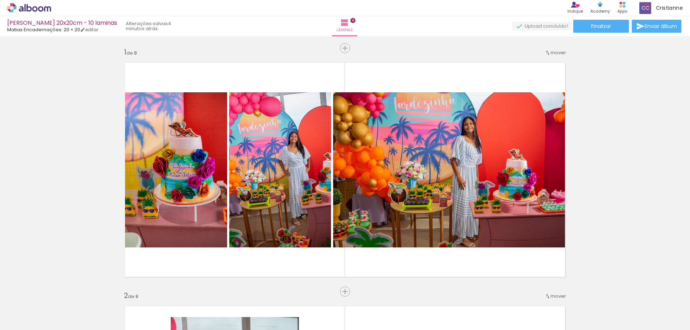
scroll to position [43, 0]
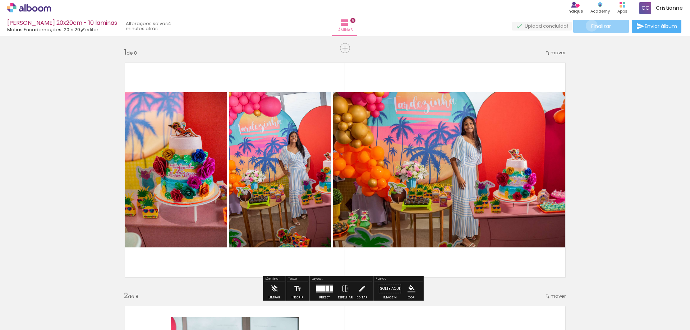
click at [591, 26] on span "Finalizar" at bounding box center [601, 26] width 20 height 5
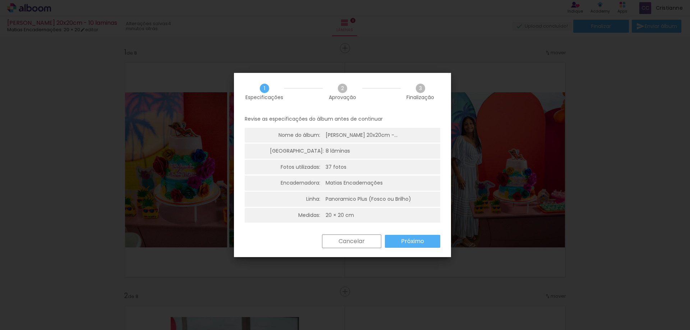
click at [0, 0] on slot "Próximo" at bounding box center [0, 0] width 0 height 0
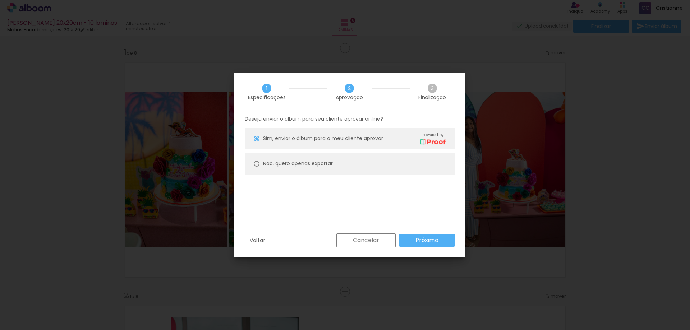
click at [273, 159] on paper-radio-button "Não, quero apenas exportar" at bounding box center [350, 164] width 210 height 22
type paper-radio-button "on"
drag, startPoint x: 419, startPoint y: 243, endPoint x: 536, endPoint y: 222, distance: 118.6
click at [0, 0] on slot "Próximo" at bounding box center [0, 0] width 0 height 0
type input "Alta, 300 DPI"
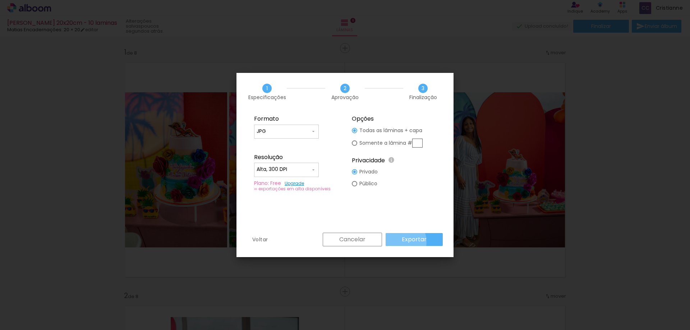
click at [0, 0] on slot "Exportar" at bounding box center [0, 0] width 0 height 0
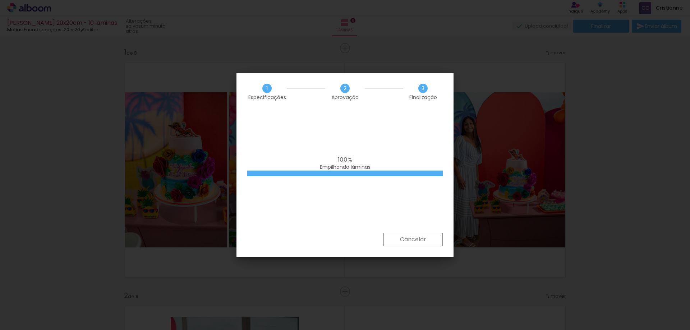
click at [652, 258] on iron-overlay-backdrop at bounding box center [345, 165] width 690 height 330
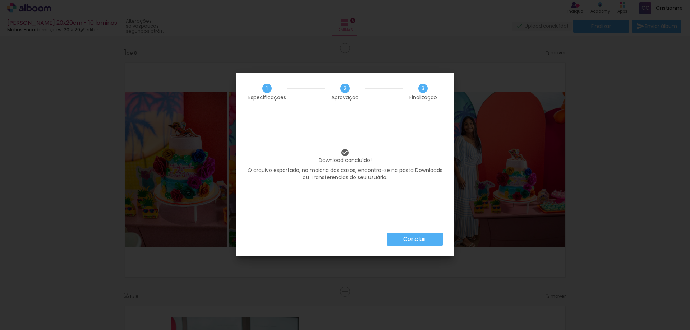
scroll to position [43, 0]
click at [0, 0] on slot "Concluir" at bounding box center [0, 0] width 0 height 0
